Goal: Information Seeking & Learning: Understand process/instructions

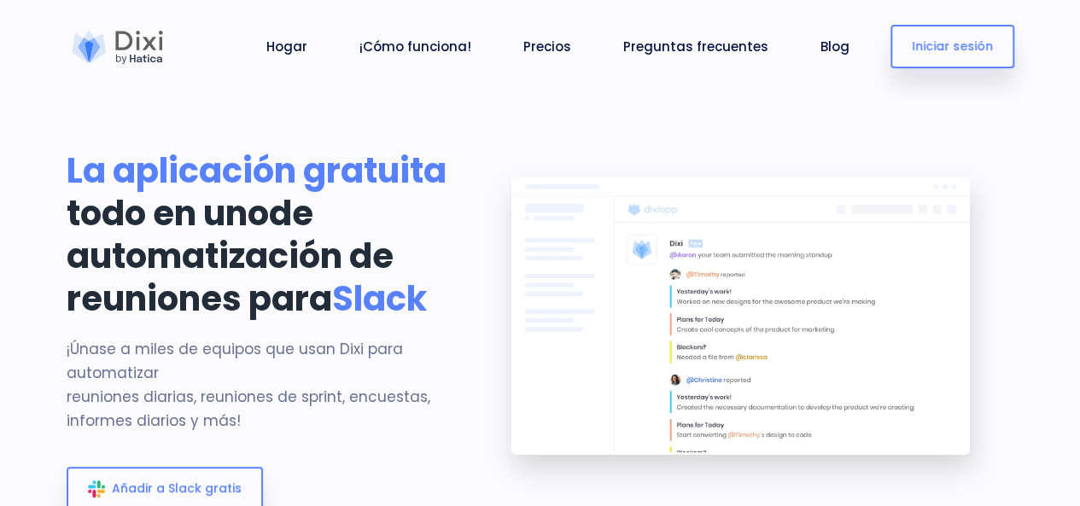
click at [908, 7] on div "Hogar ¡Cómo funciona! Precios Preguntas frecuentes Blog Cerrar sesión Iniciar s…" at bounding box center [598, 46] width 831 height 79
click at [422, 44] on font "¡Cómo funciona!" at bounding box center [415, 47] width 112 height 18
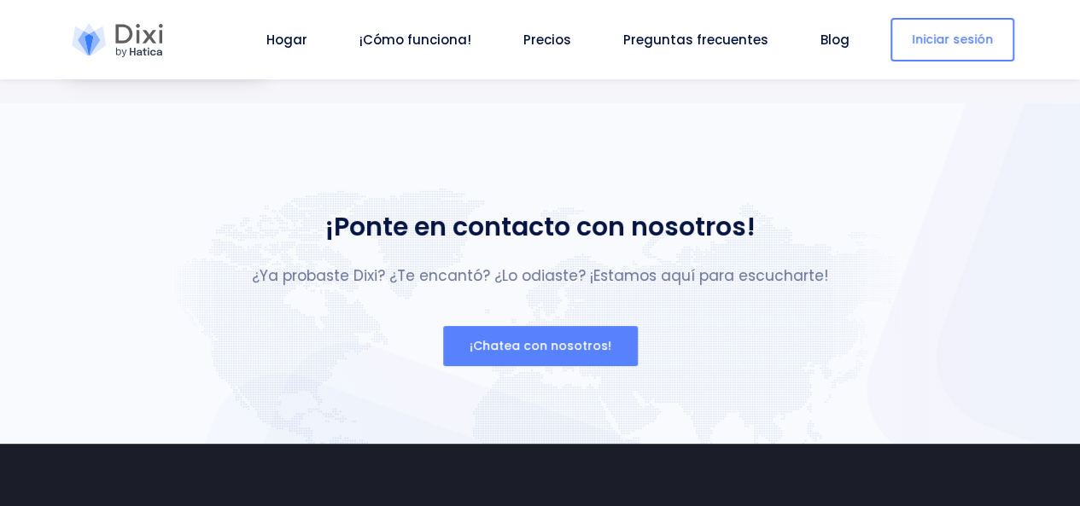
scroll to position [6342, 0]
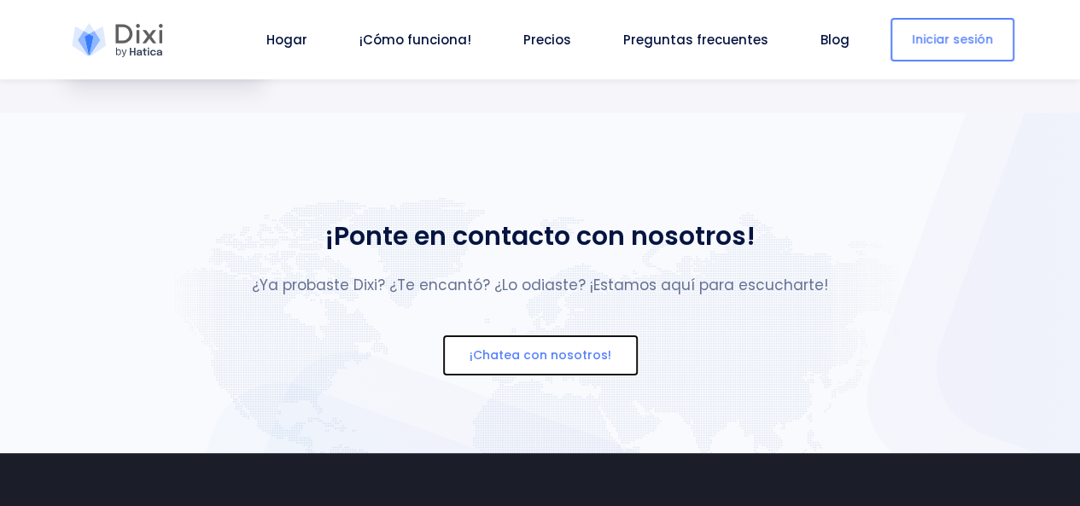
click at [567, 375] on button "¡Chatea con nosotros!" at bounding box center [540, 355] width 195 height 40
click at [563, 375] on button "¡Chatea con nosotros!" at bounding box center [540, 355] width 195 height 40
click at [548, 364] on font "¡Chatea con nosotros!" at bounding box center [540, 354] width 142 height 17
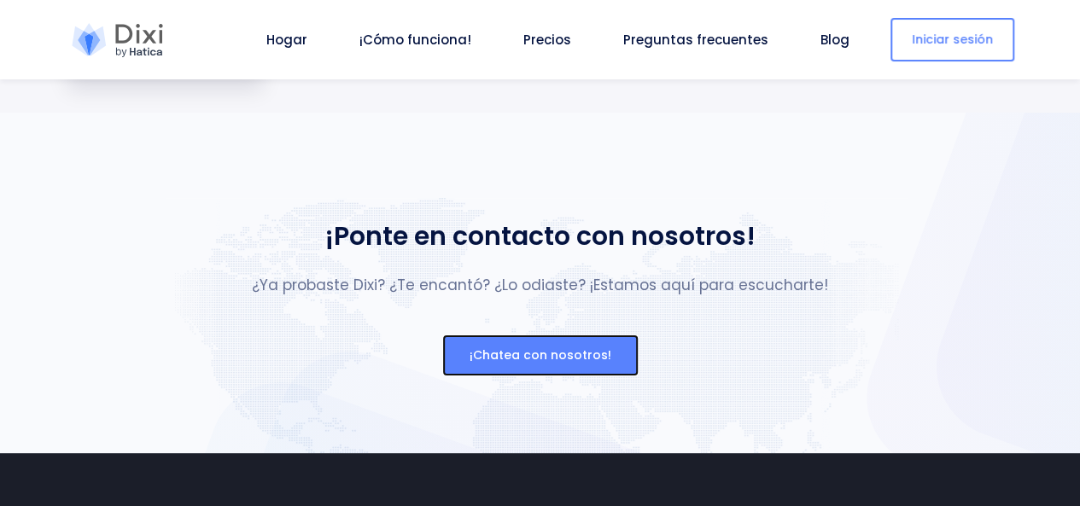
drag, startPoint x: 548, startPoint y: 404, endPoint x: 355, endPoint y: 335, distance: 204.6
click at [355, 300] on div "¡Ponte en contacto con nosotros! ¿Ya probaste Dixi? ¿Te encantó? ¿Lo odiaste? ¡…" at bounding box center [540, 257] width 632 height 84
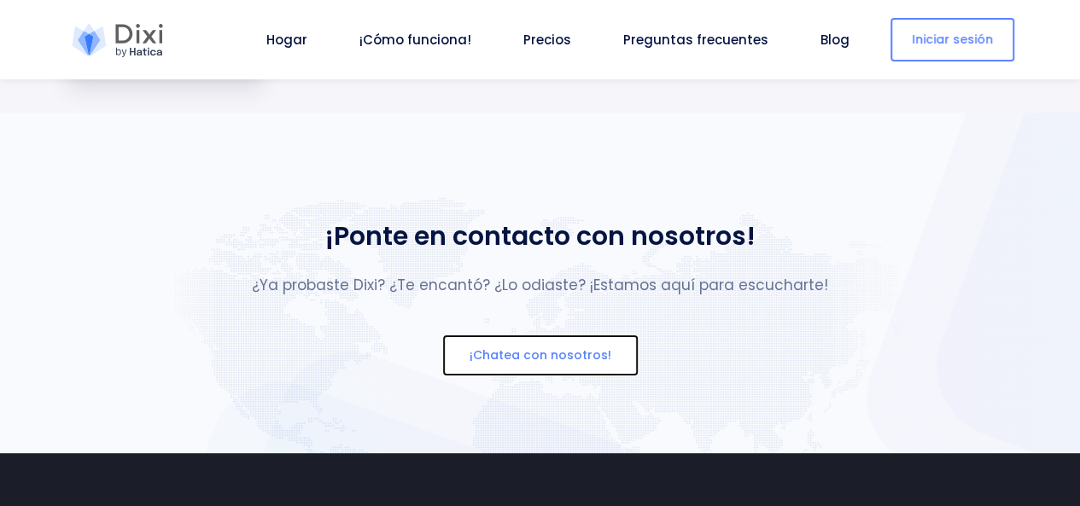
click at [483, 364] on font "¡Chatea con nosotros!" at bounding box center [540, 354] width 142 height 17
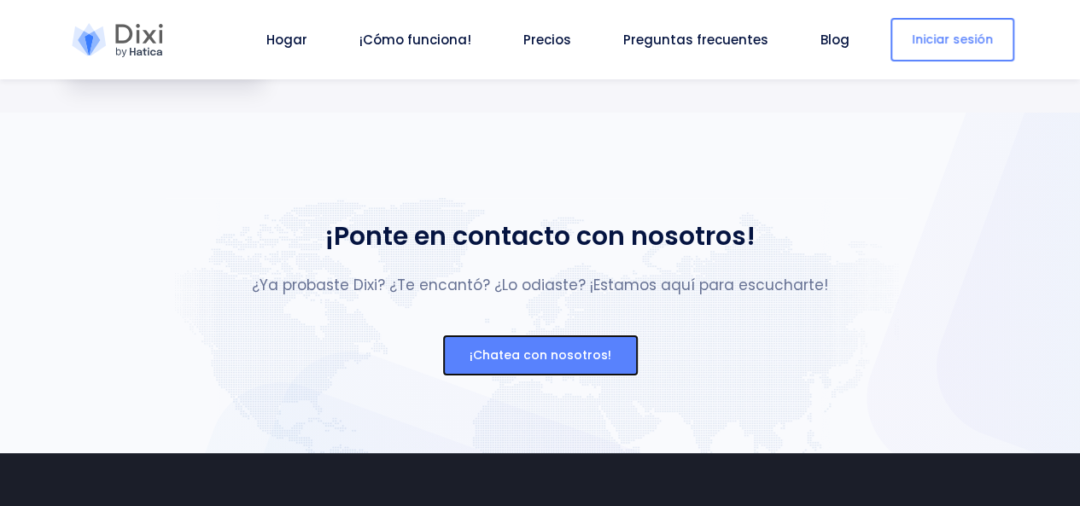
drag, startPoint x: 483, startPoint y: 414, endPoint x: 414, endPoint y: 366, distance: 84.0
click at [414, 366] on section "¡Ponte en contacto con nosotros! ¿Ya probaste Dixi? ¿Te encantó? ¿Lo odiaste? ¡…" at bounding box center [540, 283] width 1080 height 341
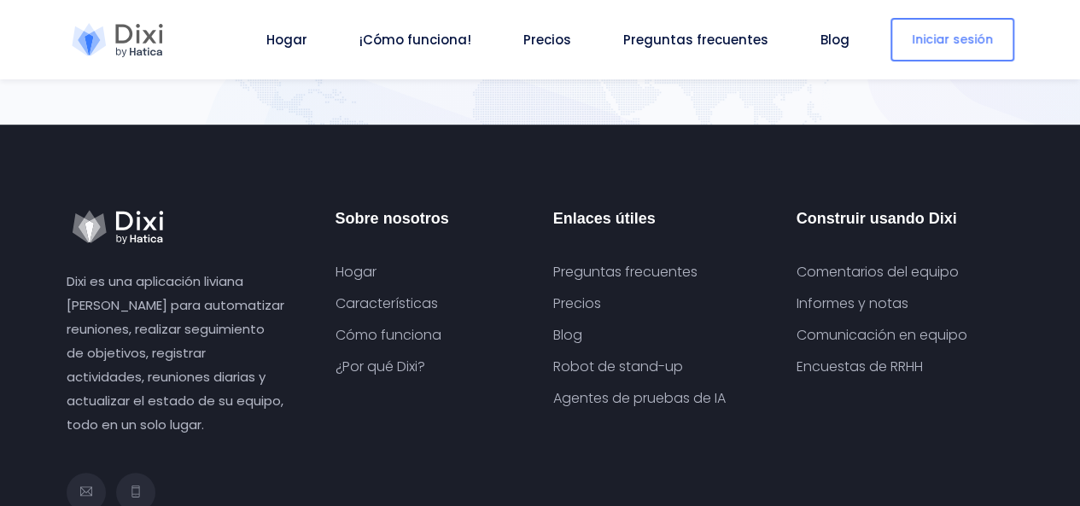
scroll to position [6678, 0]
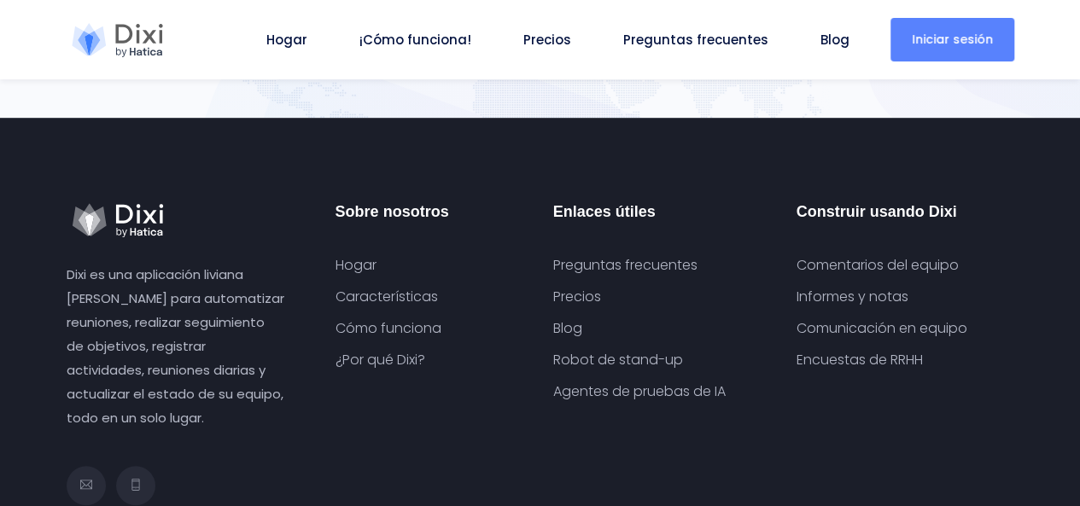
click at [950, 46] on font "Iniciar sesión" at bounding box center [951, 39] width 81 height 17
